Goal: Navigation & Orientation: Find specific page/section

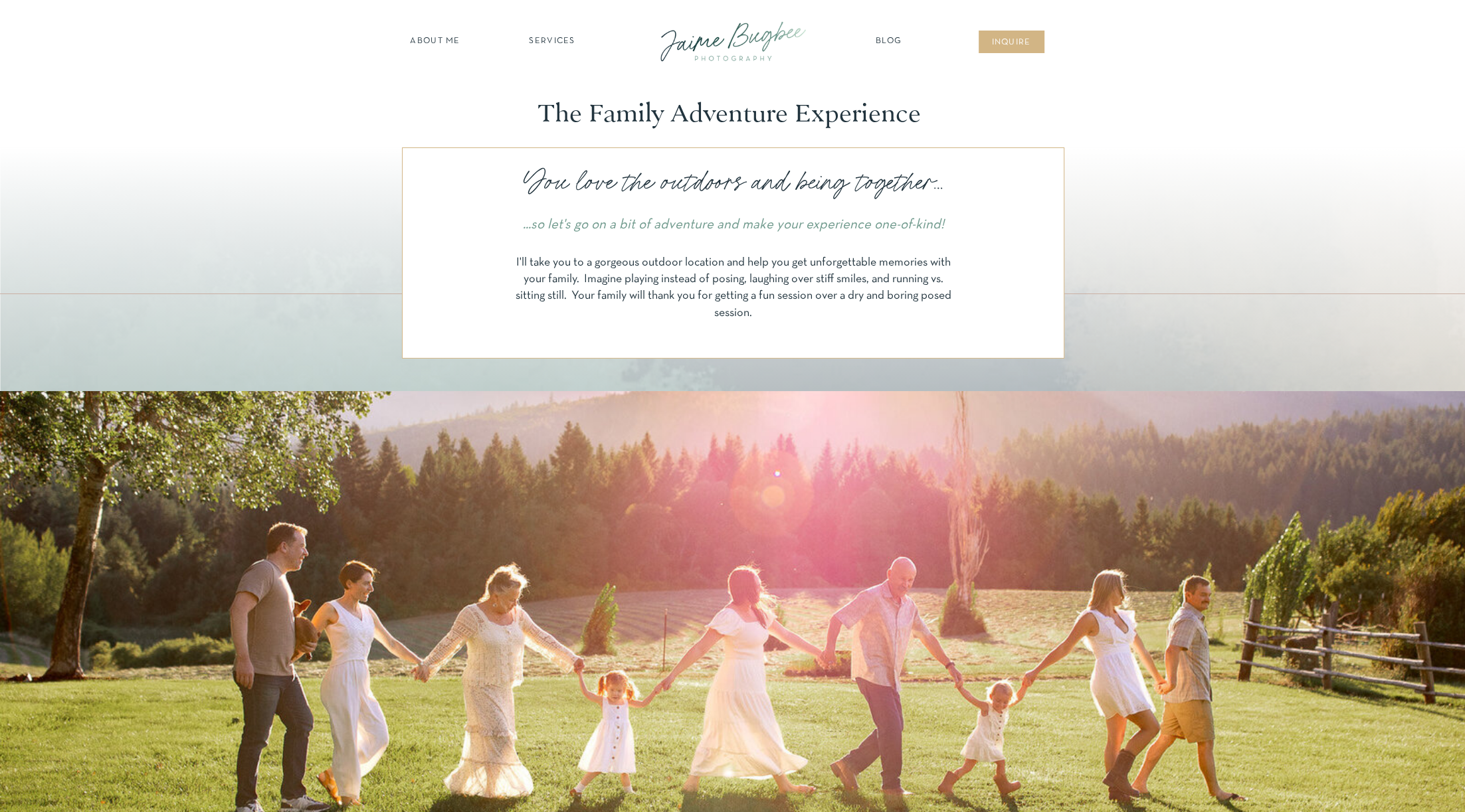
click at [559, 38] on nav "SERVICES" at bounding box center [553, 42] width 75 height 13
click at [443, 42] on nav "about ME" at bounding box center [435, 42] width 58 height 13
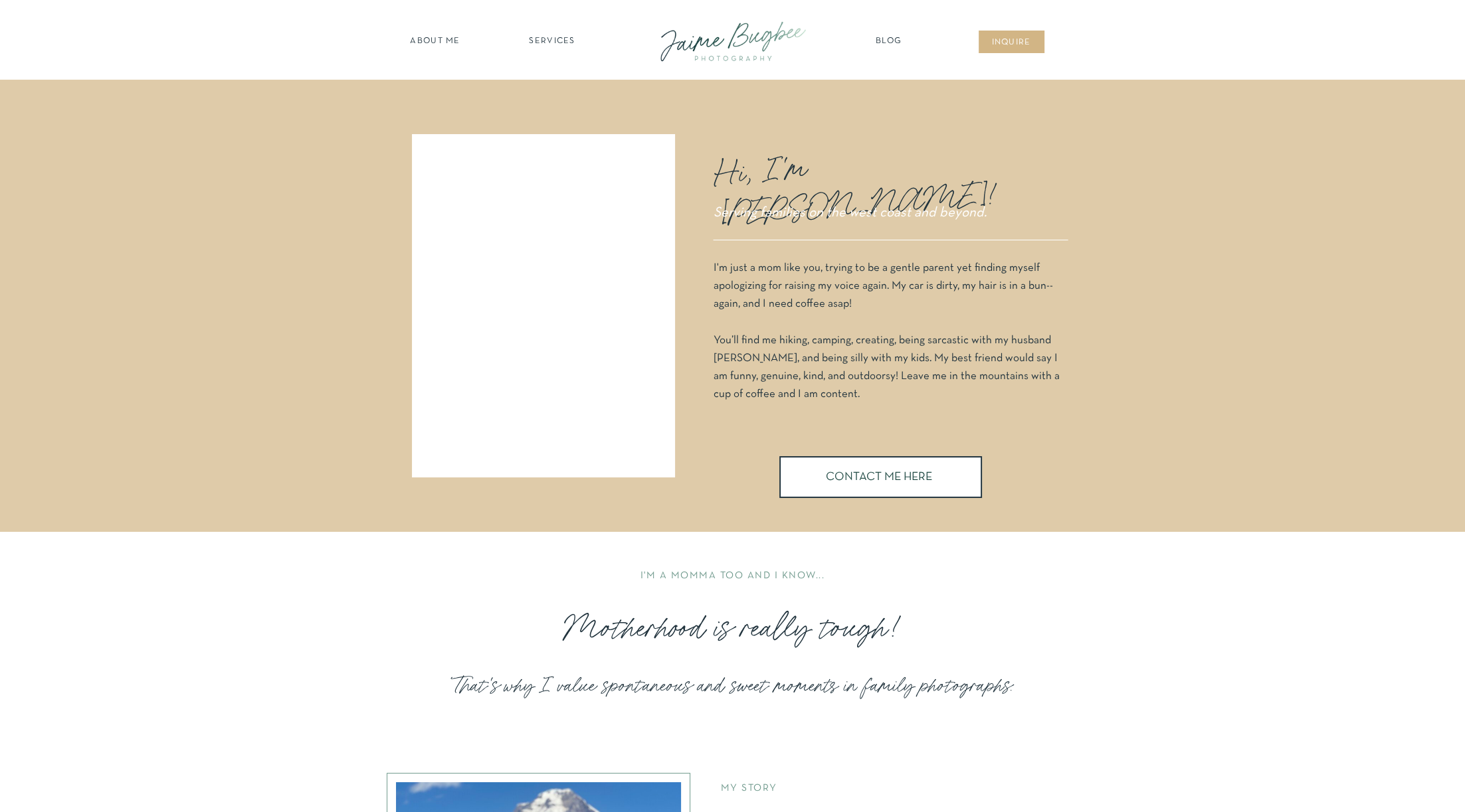
click at [558, 36] on nav "SERVICES" at bounding box center [553, 42] width 75 height 13
click at [561, 112] on nav "families" at bounding box center [552, 114] width 102 height 12
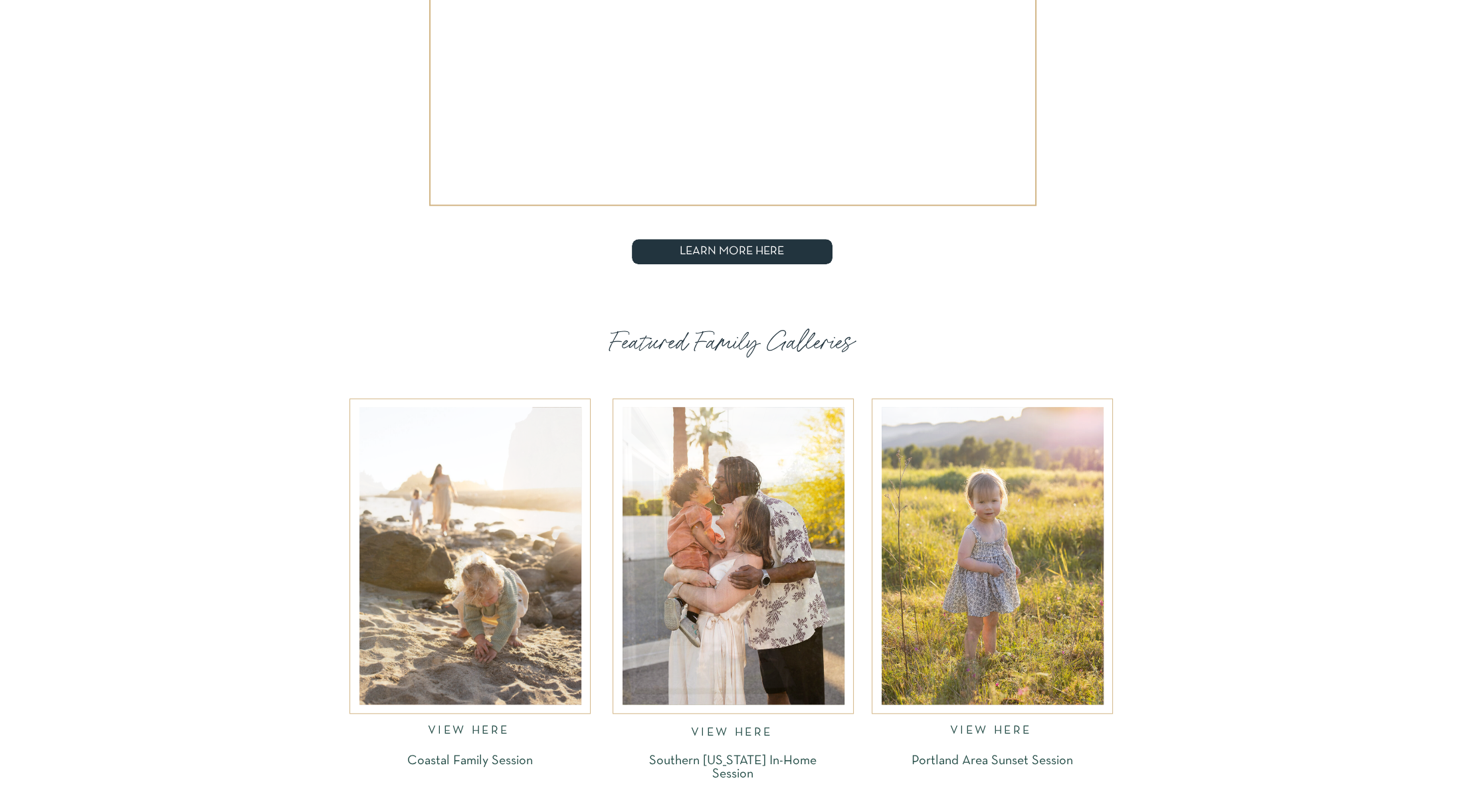
scroll to position [1992, 0]
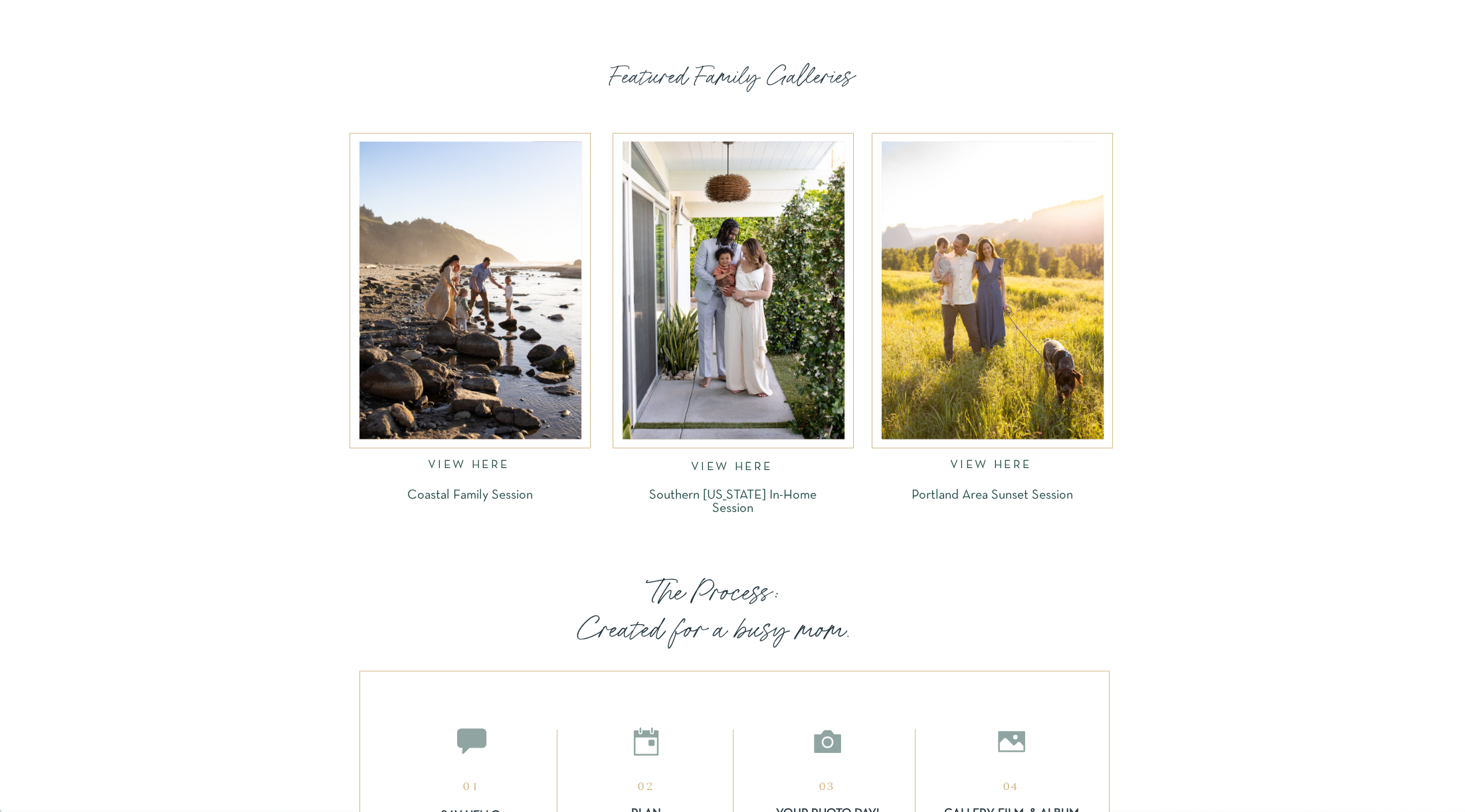
click at [1017, 360] on div at bounding box center [992, 290] width 222 height 298
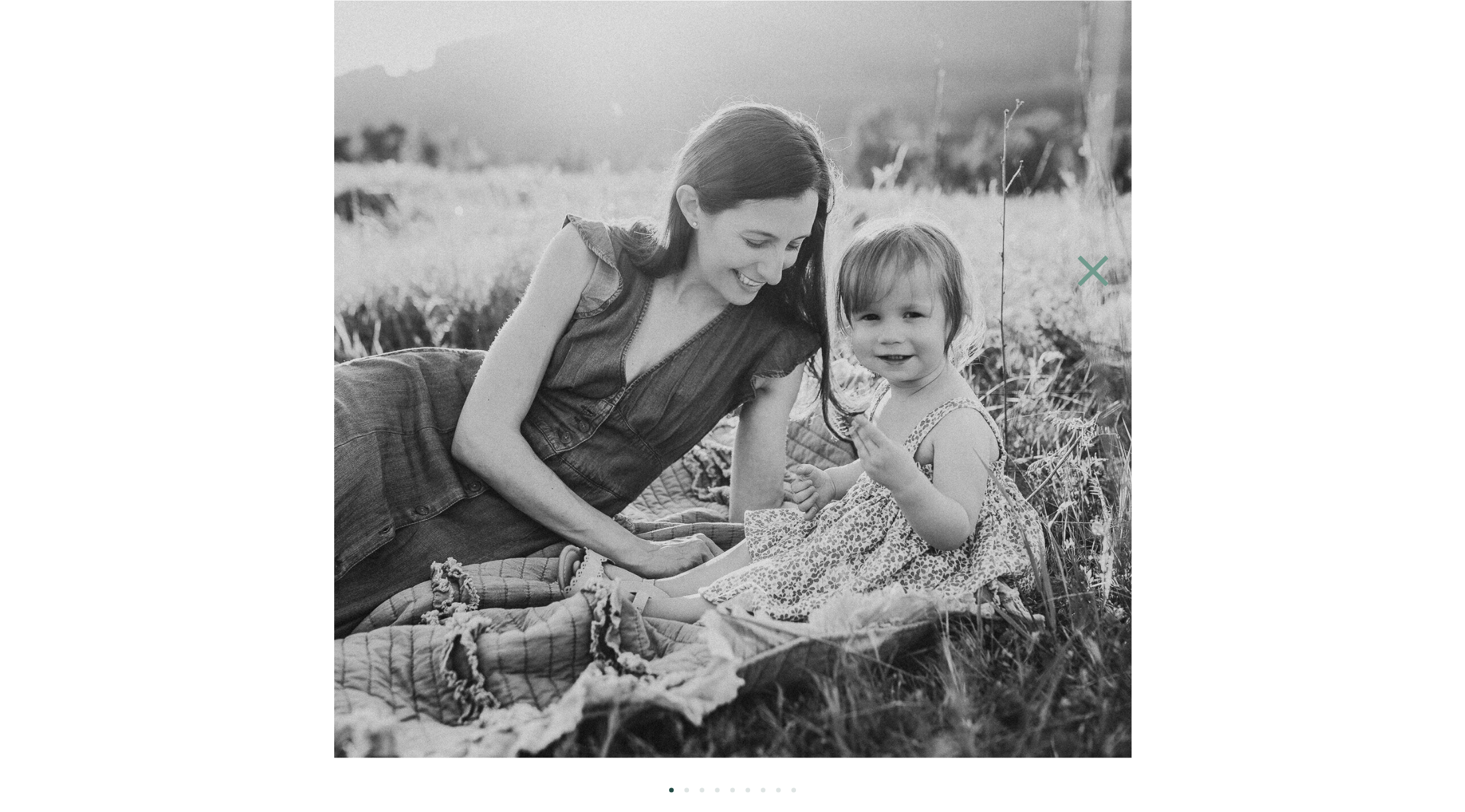
scroll to position [3086, 0]
click at [1093, 272] on icon at bounding box center [1093, 270] width 31 height 31
